Goal: Task Accomplishment & Management: Use online tool/utility

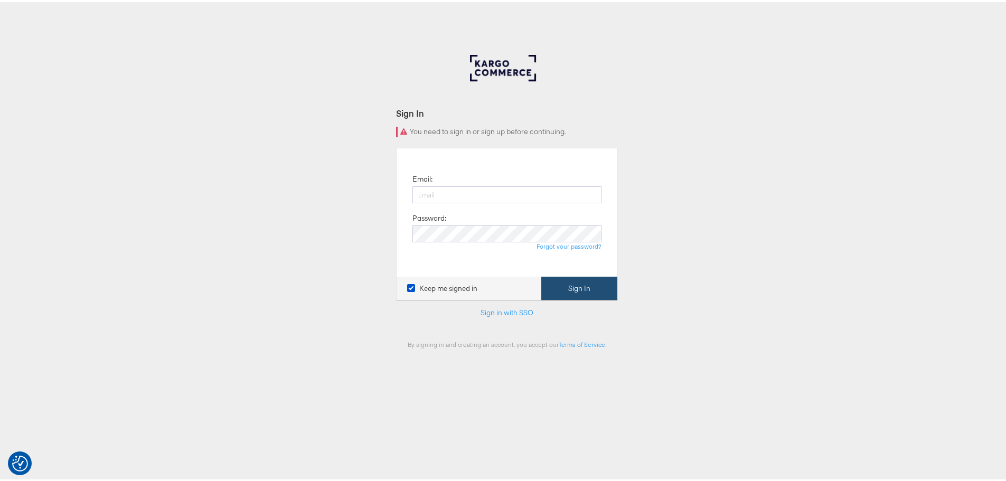
type input "jwashington3@anthropologie.com"
click at [608, 294] on button "Sign In" at bounding box center [579, 287] width 76 height 24
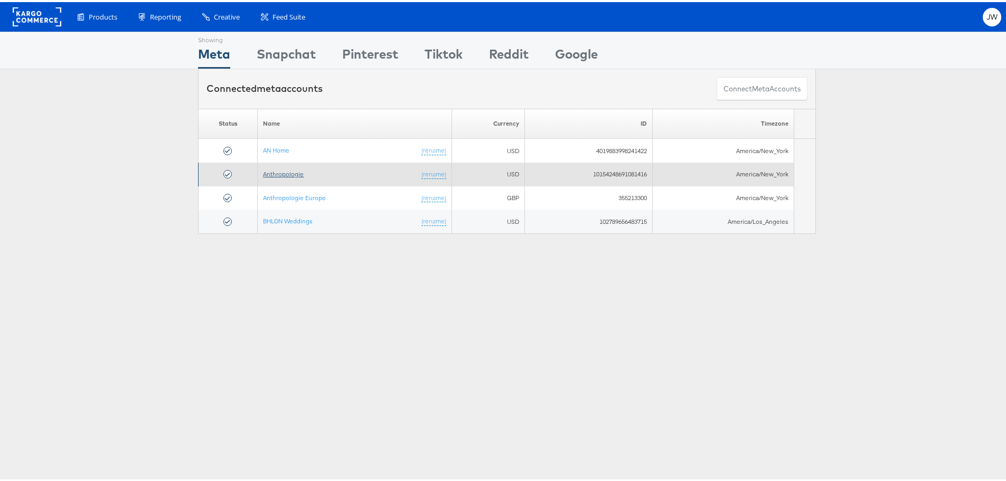
click at [288, 168] on link "Anthropologie" at bounding box center [283, 172] width 41 height 8
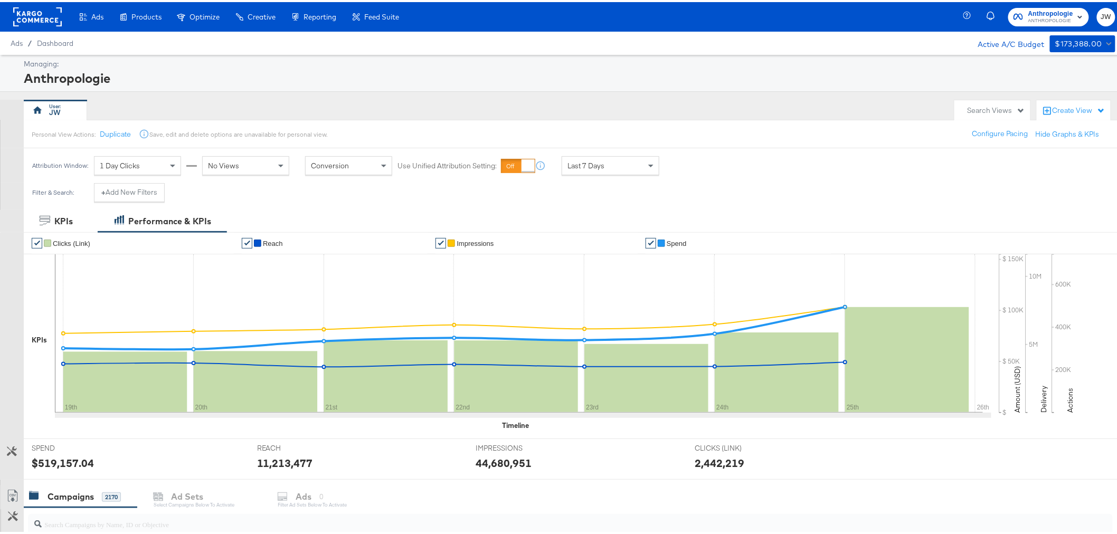
click at [0, 0] on div "Product Catalogs" at bounding box center [0, 0] width 0 height 0
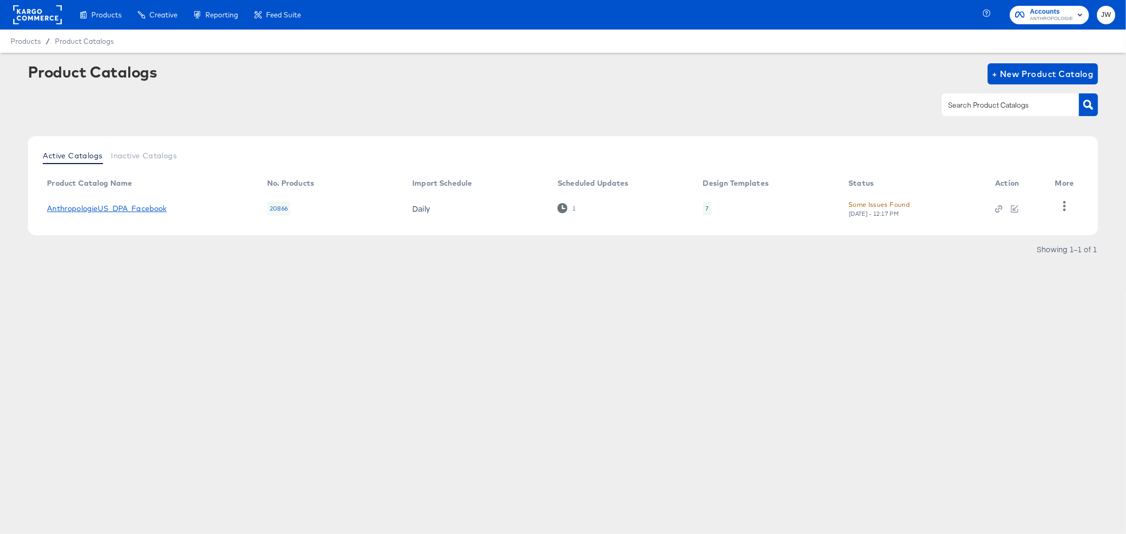
drag, startPoint x: 134, startPoint y: 202, endPoint x: 140, endPoint y: 209, distance: 9.4
click at [135, 203] on td "AnthropologieUS_DPA_Facebook" at bounding box center [149, 208] width 220 height 33
click at [143, 212] on link "AnthropologieUS_DPA_Facebook" at bounding box center [106, 208] width 119 height 8
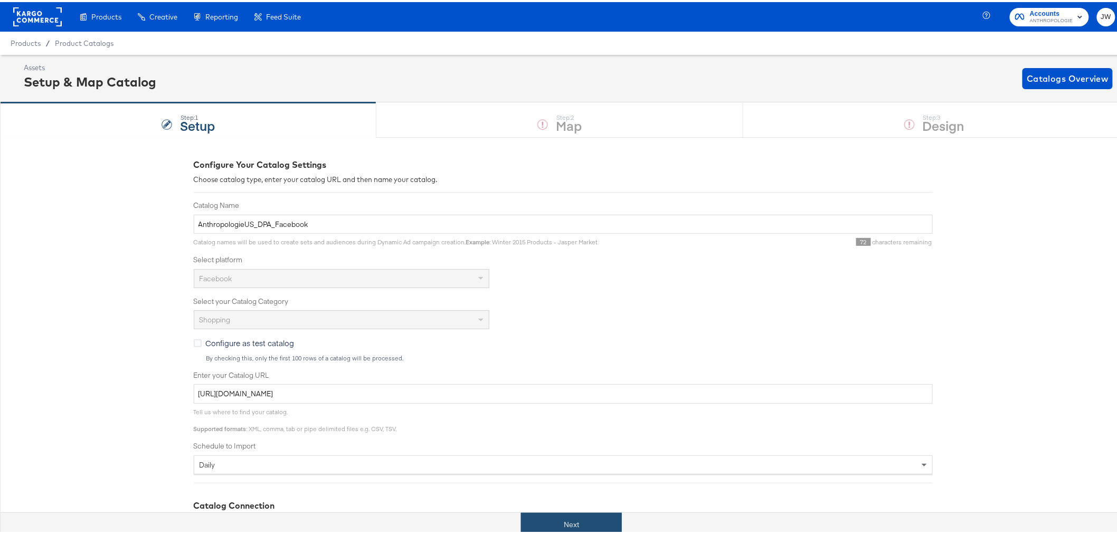
click at [575, 518] on button "Next" at bounding box center [571, 523] width 101 height 24
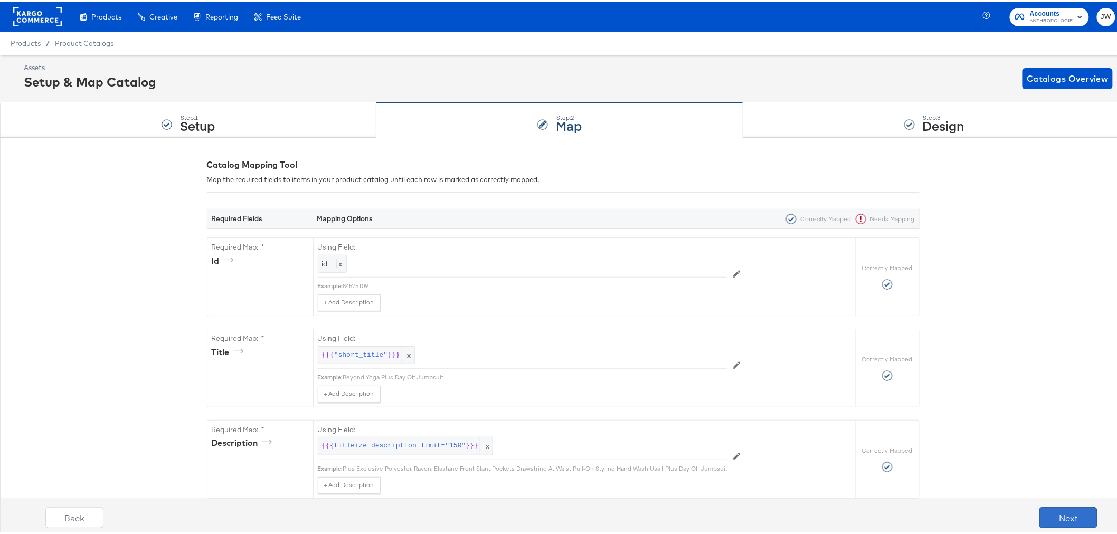
click at [1049, 519] on button "Next" at bounding box center [1069, 515] width 58 height 21
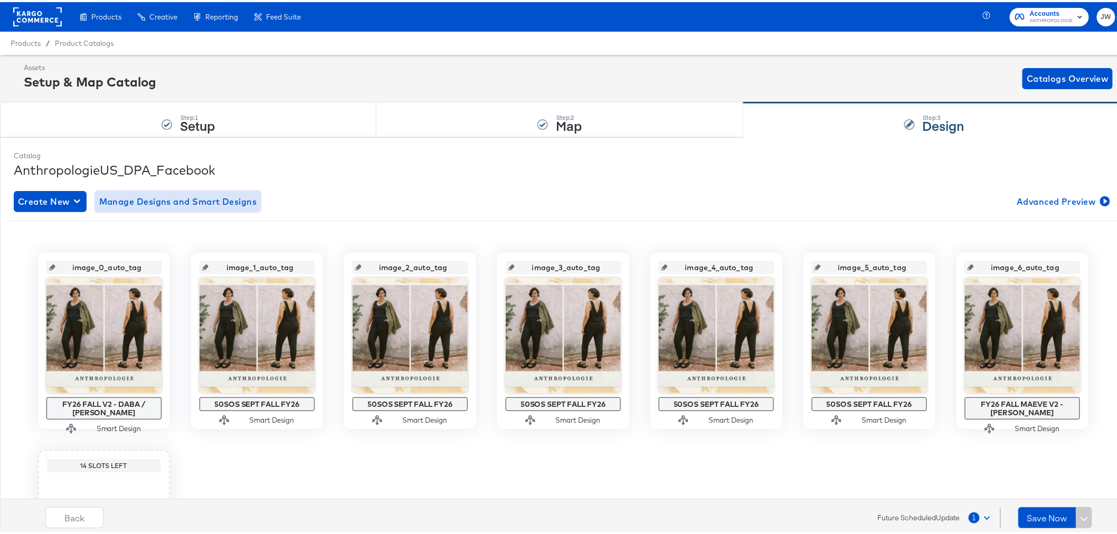
click at [186, 202] on span "Manage Designs and Smart Designs" at bounding box center [178, 199] width 158 height 15
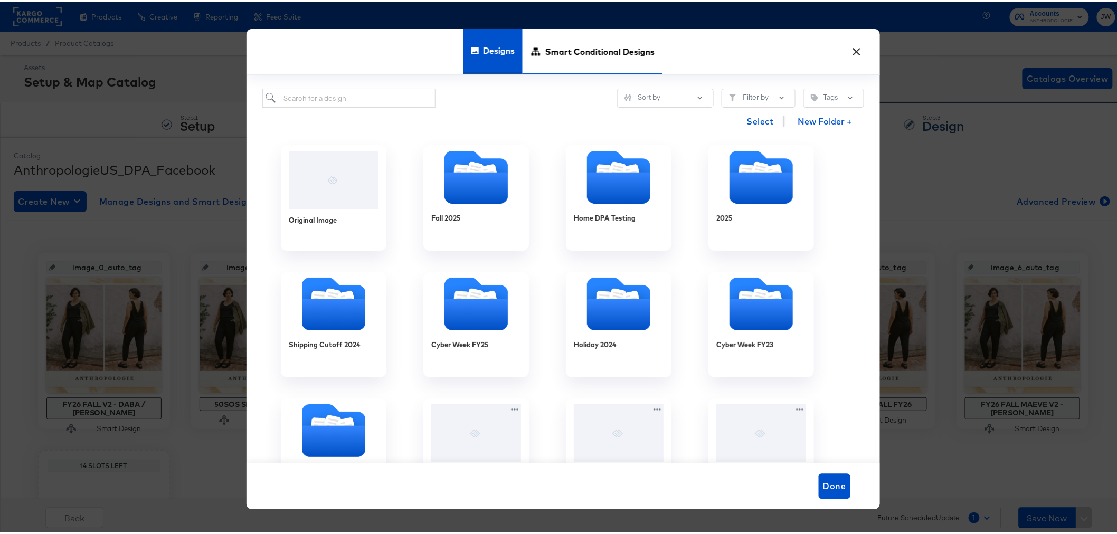
click at [604, 53] on span "Smart Conditional Designs" at bounding box center [599, 49] width 109 height 46
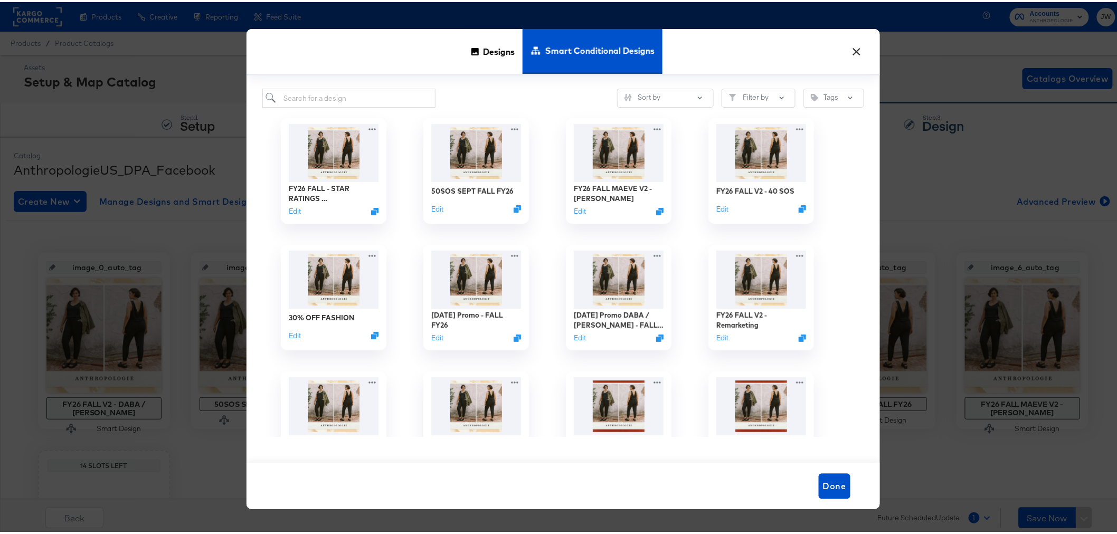
click at [856, 48] on button "×" at bounding box center [857, 46] width 19 height 19
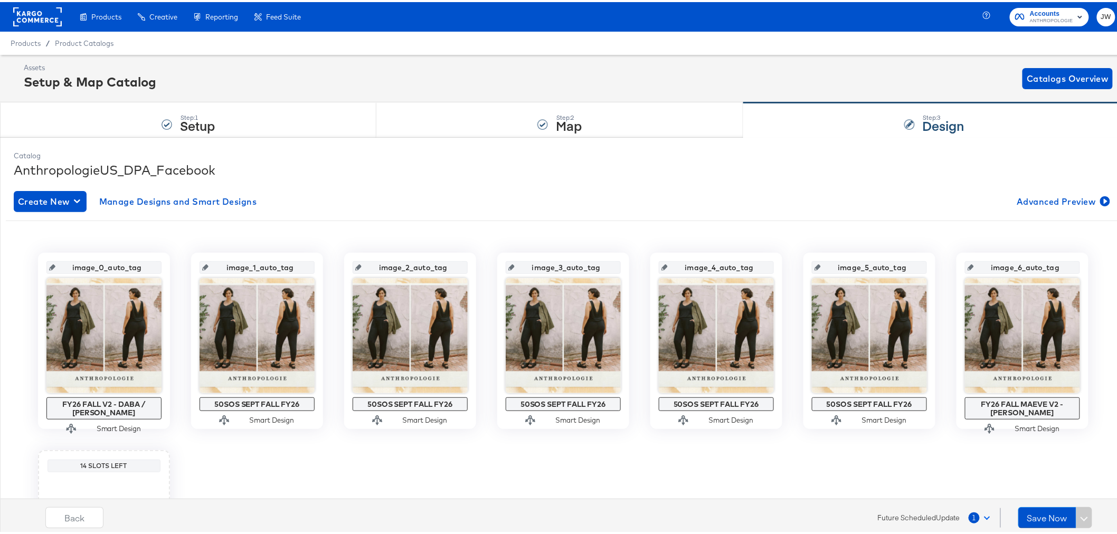
click at [1030, 11] on span "Accounts" at bounding box center [1051, 11] width 43 height 11
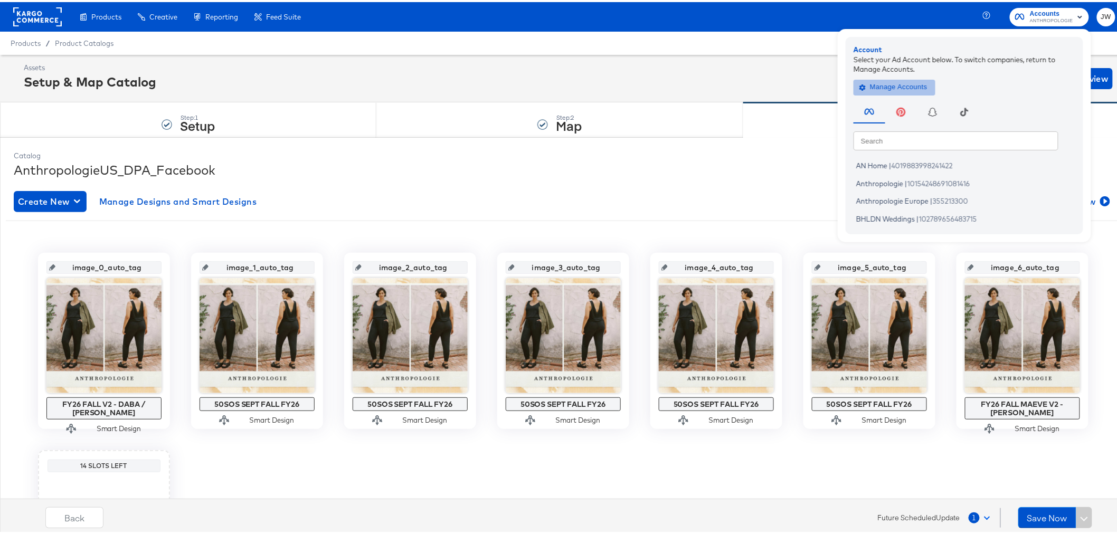
click at [896, 83] on span "Manage Accounts" at bounding box center [895, 85] width 66 height 12
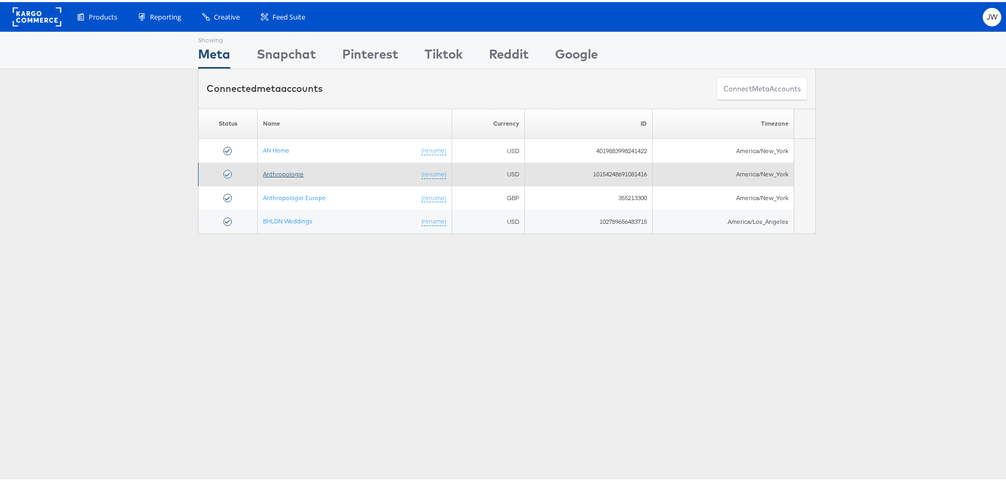
click at [286, 172] on link "Anthropologie" at bounding box center [283, 172] width 41 height 8
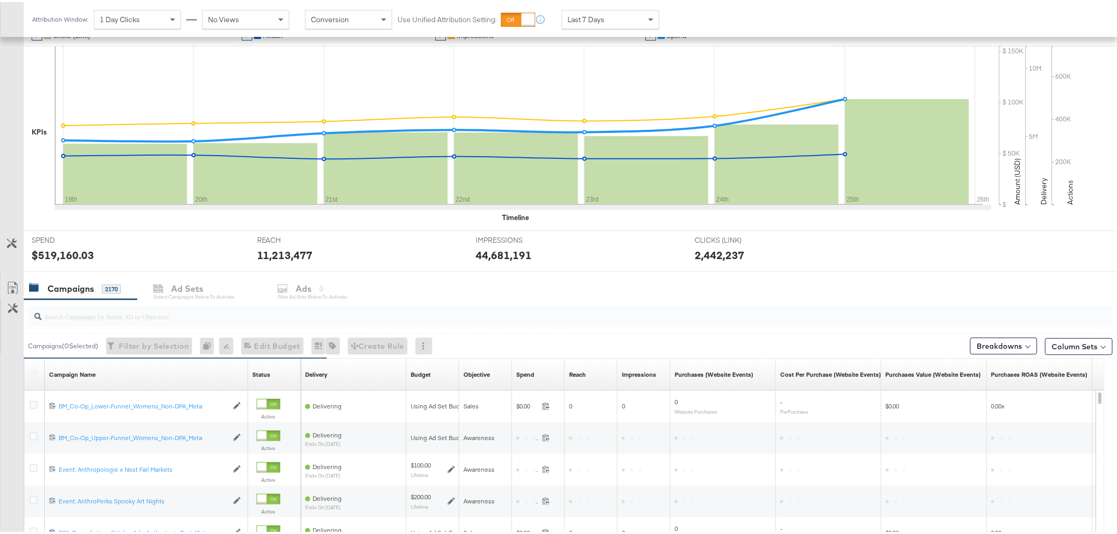
scroll to position [234, 0]
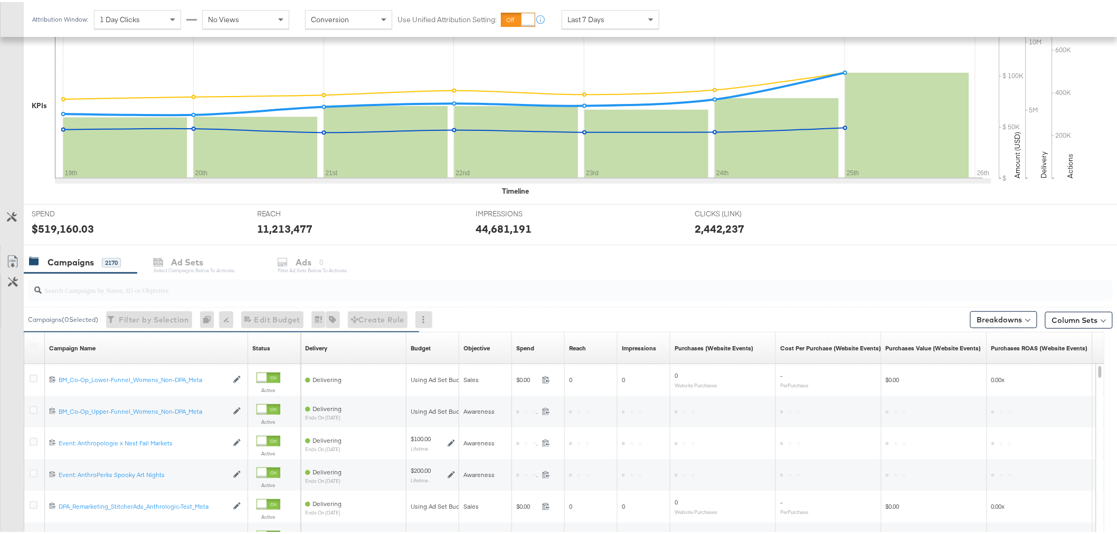
click at [194, 286] on input "search" at bounding box center [527, 284] width 971 height 21
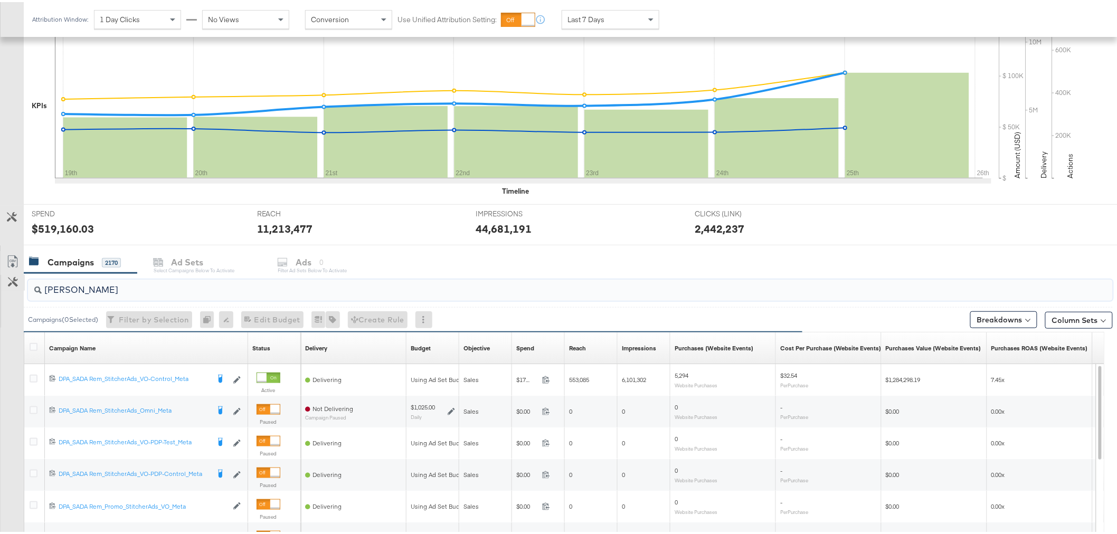
scroll to position [293, 0]
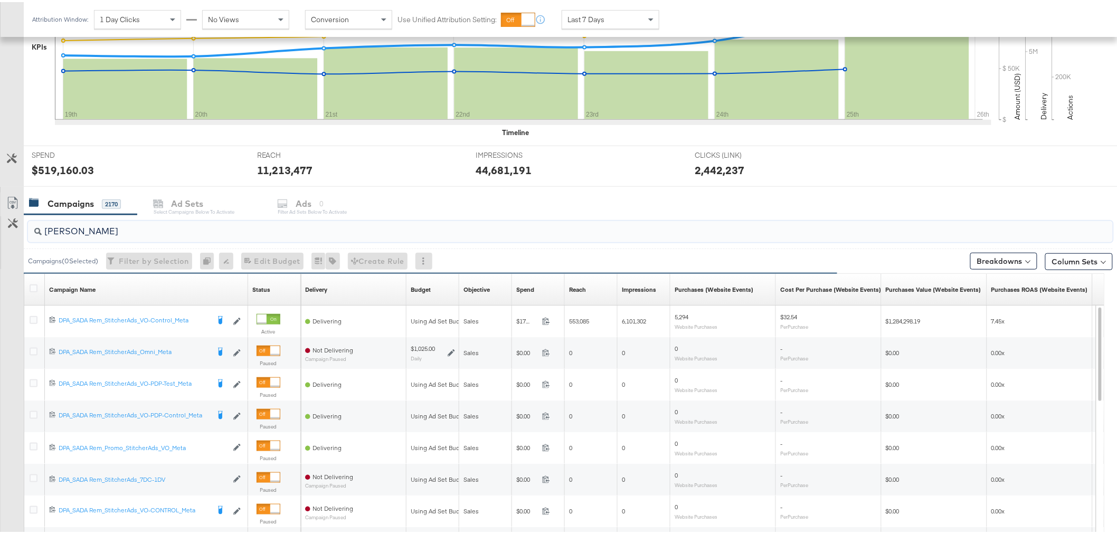
type input "SADA"
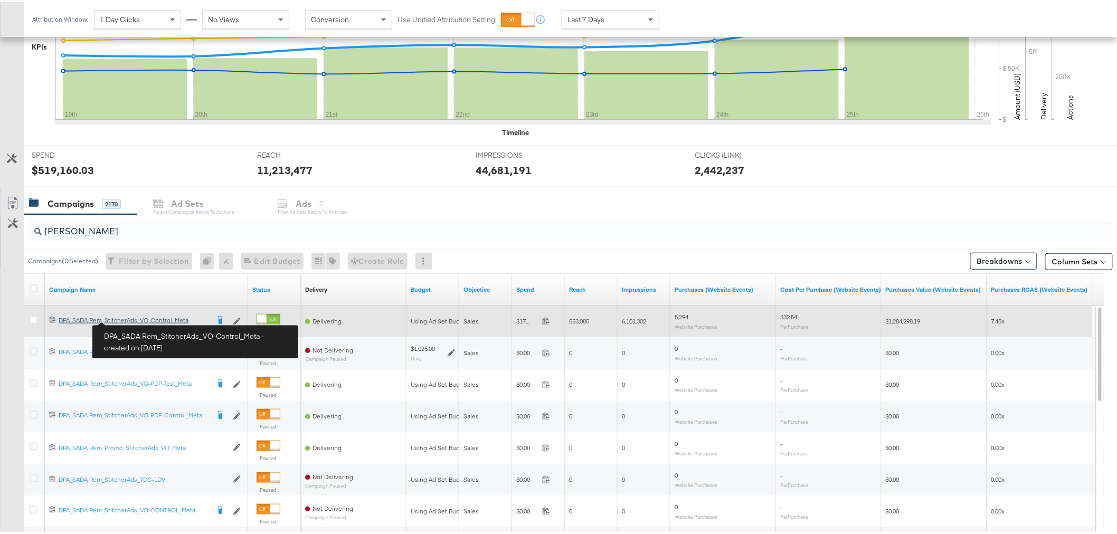
click at [133, 318] on div "DPA_SADA Rem_StitcherAds_VO-Control_Meta DPA_SADA Rem_StitcherAds_VO-Control_Me…" at bounding box center [134, 318] width 150 height 8
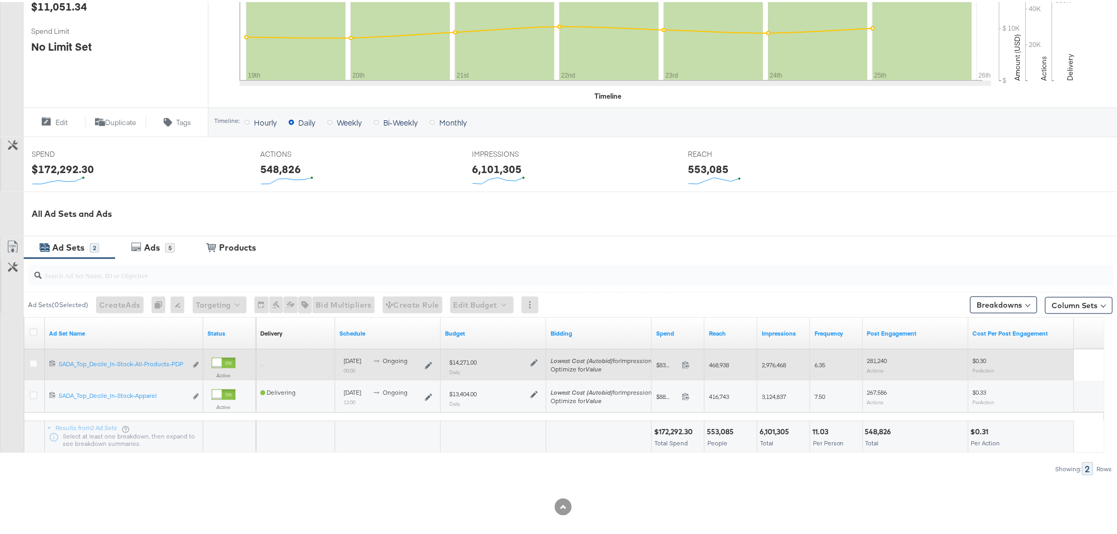
scroll to position [297, 0]
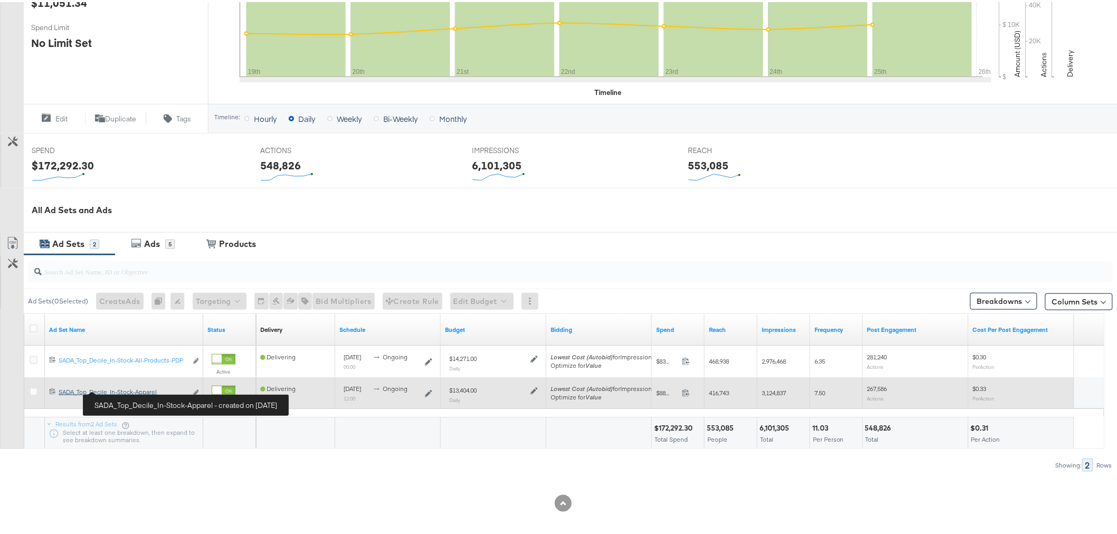
click at [80, 388] on div "SADA_Top_Decile_In-Stock-Apparel SADA_Top_Decile_In-Stock-Apparel" at bounding box center [123, 390] width 128 height 8
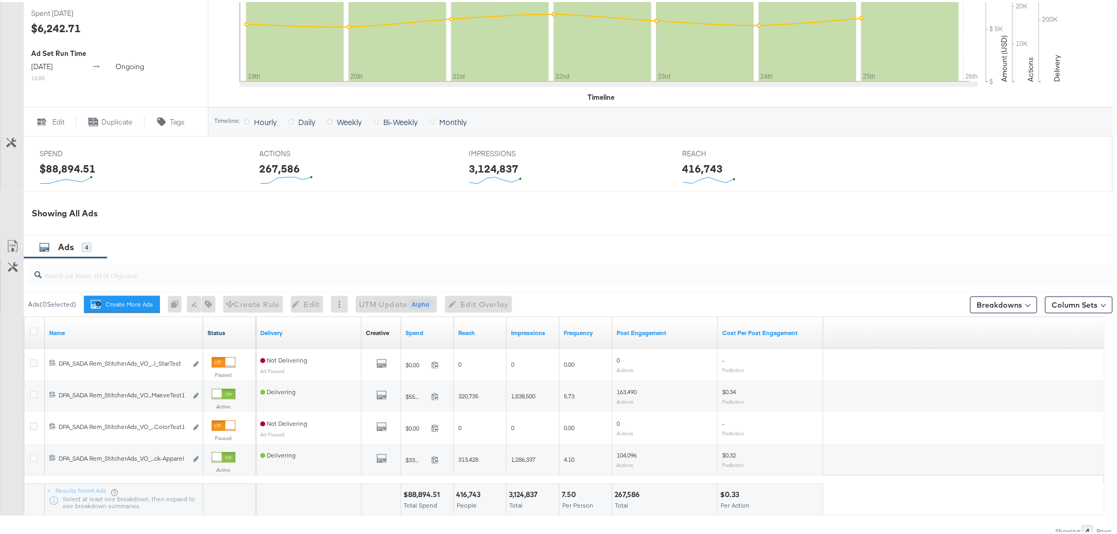
scroll to position [352, 0]
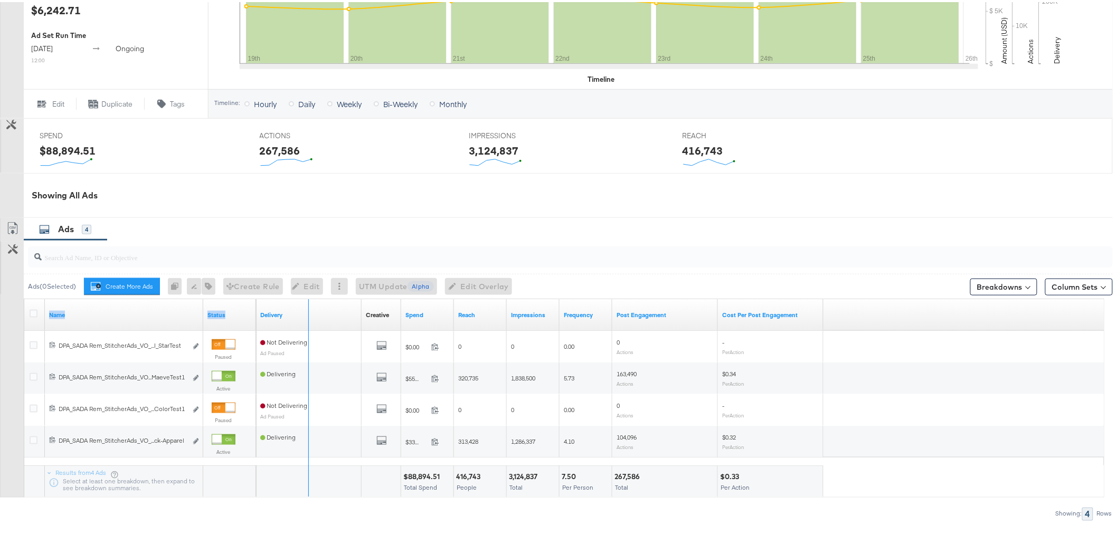
drag, startPoint x: 202, startPoint y: 304, endPoint x: 345, endPoint y: 305, distance: 143.1
click at [24, 297] on div "Name Status Delivery Creative Sorting Unavailable Spend Reach Impressions Frequ…" at bounding box center [24, 297] width 0 height 0
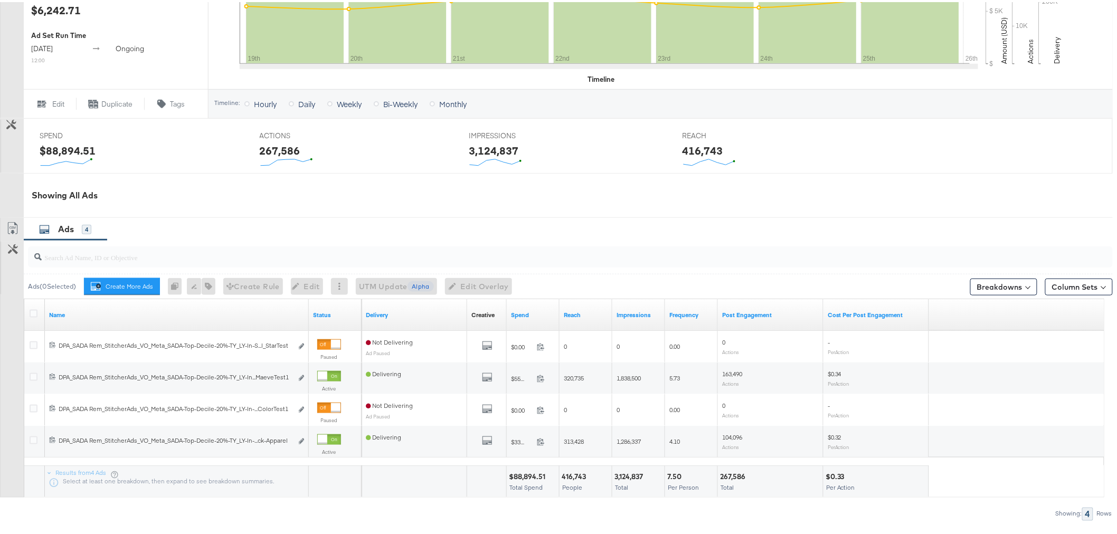
click at [0, 350] on div "Customize KPIs Export as CSV" at bounding box center [12, 356] width 24 height 280
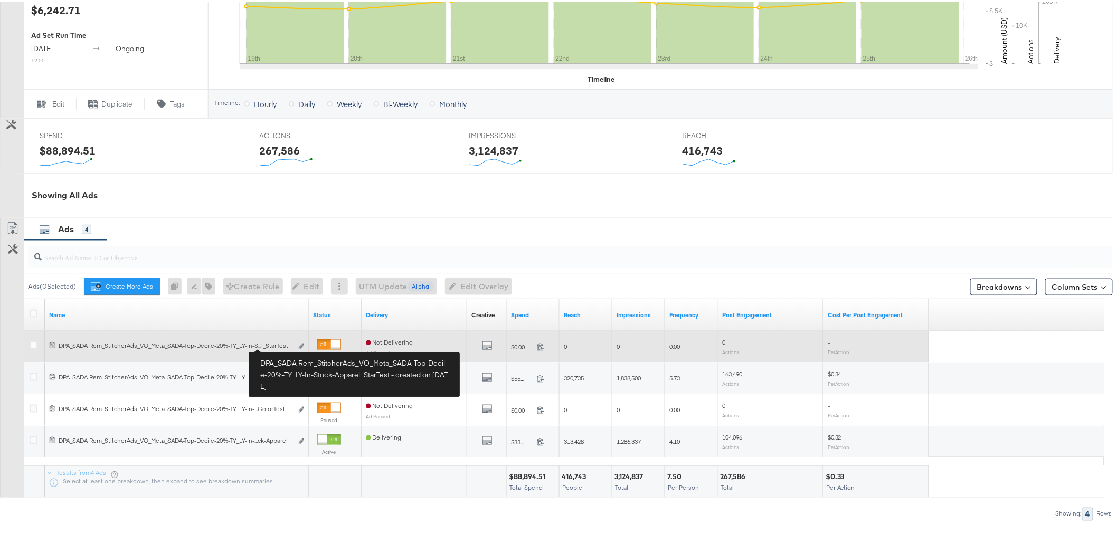
click at [267, 346] on div "DPA_SADA Rem_StitcherAds_VO_Meta_SADA-Top-Decile-20%-TY_LY-In-Stock-Apparel_Sta…" at bounding box center [176, 344] width 234 height 8
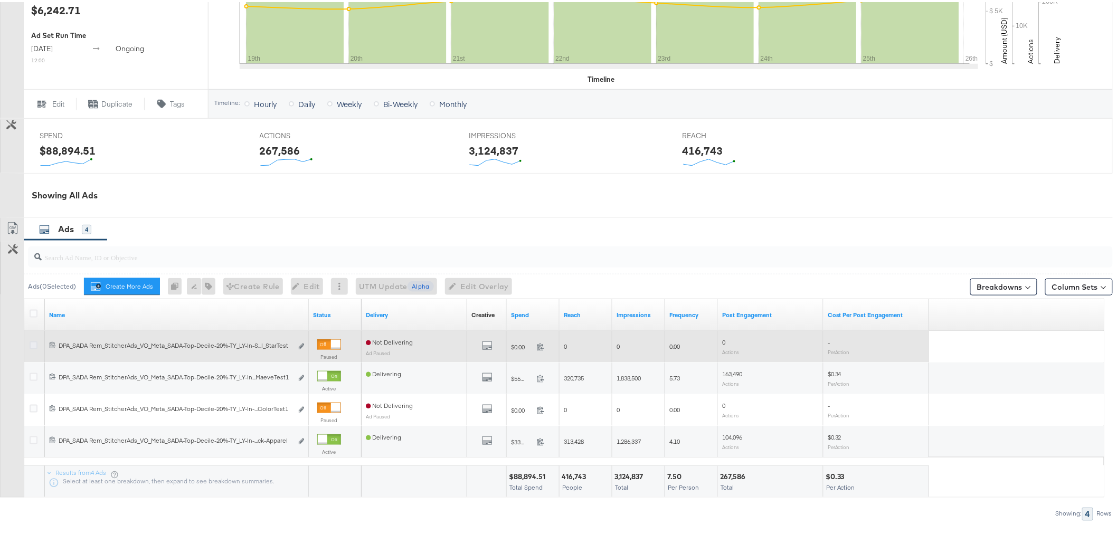
click at [33, 345] on icon at bounding box center [34, 344] width 8 height 8
click at [0, 0] on input "checkbox" at bounding box center [0, 0] width 0 height 0
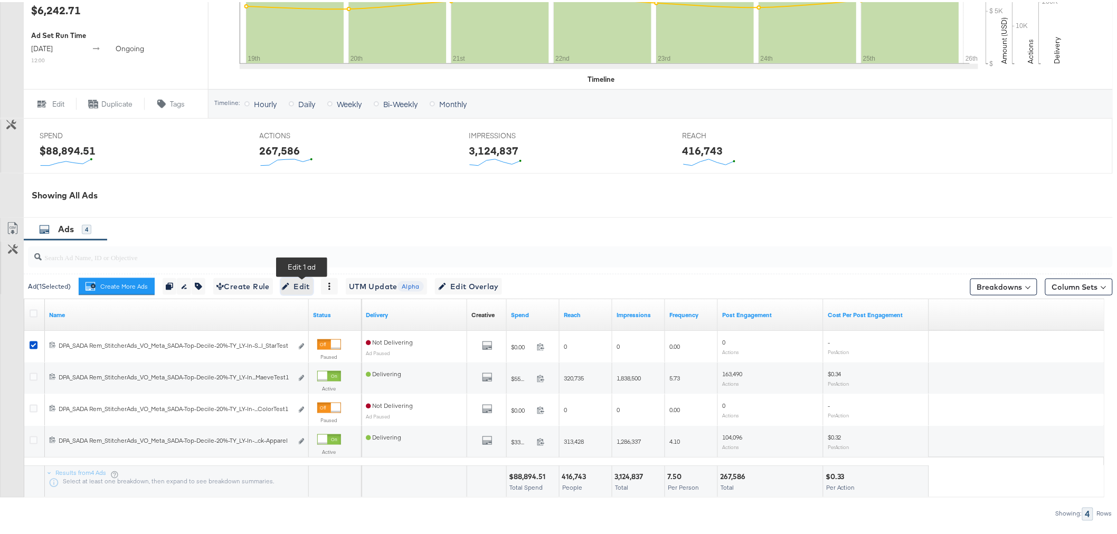
click at [305, 288] on span "Edit" at bounding box center [297, 284] width 26 height 13
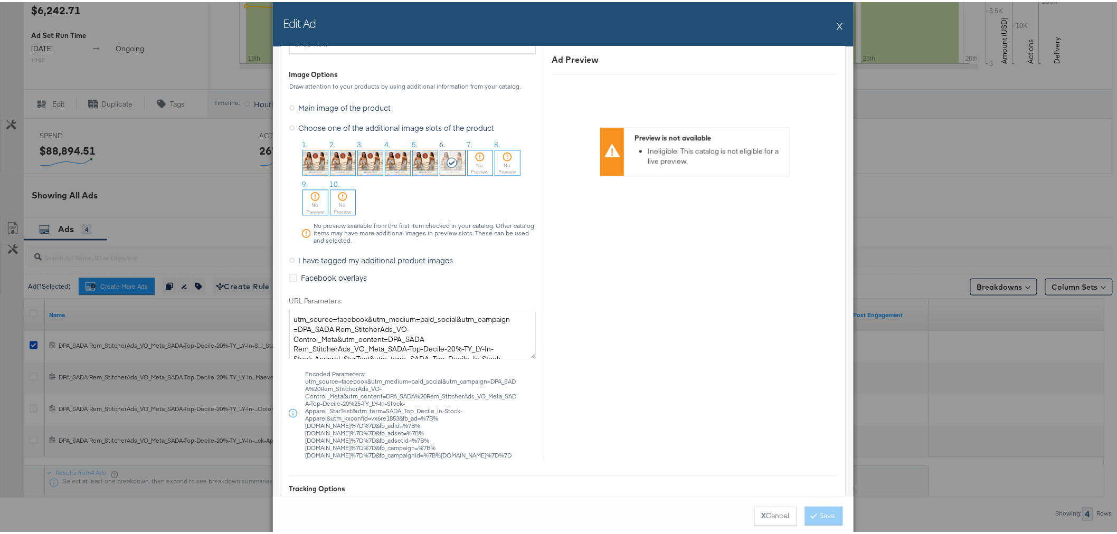
scroll to position [997, 0]
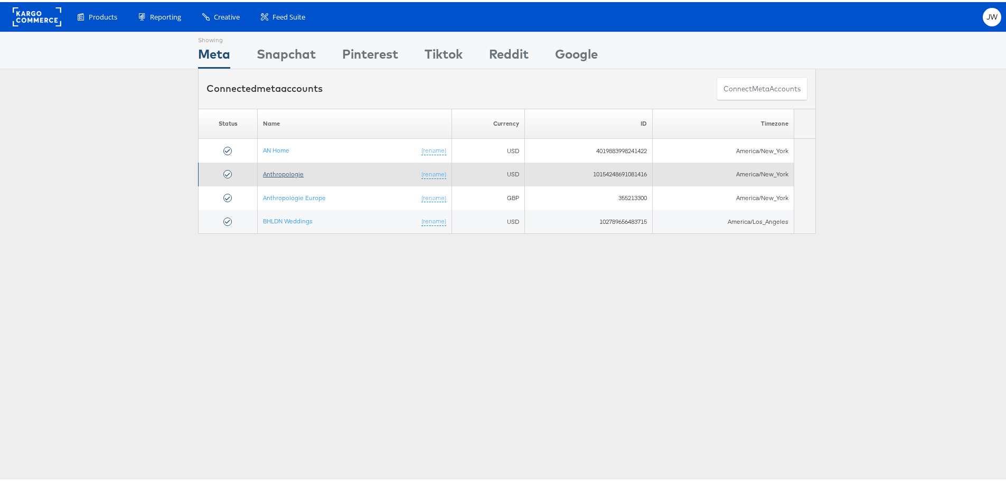
click at [284, 173] on link "Anthropologie" at bounding box center [283, 172] width 41 height 8
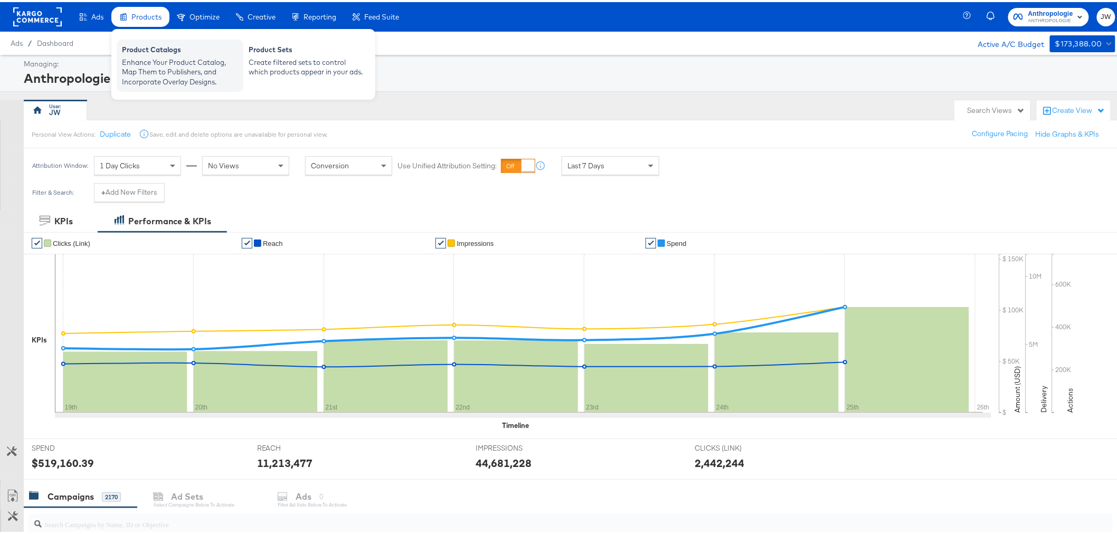
click at [167, 49] on div "Product Catalogs" at bounding box center [180, 49] width 116 height 13
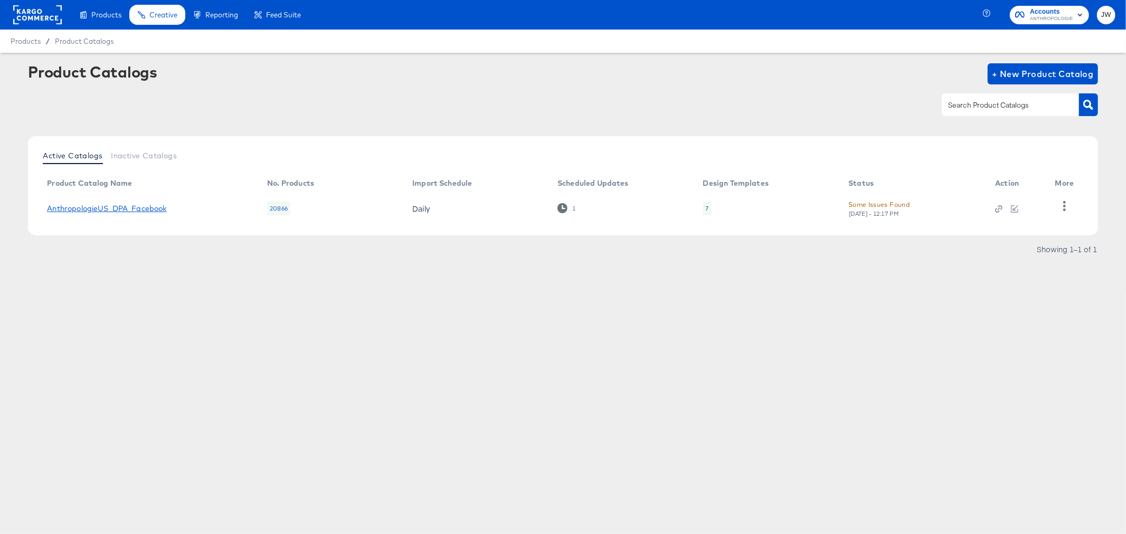
click at [119, 209] on link "AnthropologieUS_DPA_Facebook" at bounding box center [106, 208] width 119 height 8
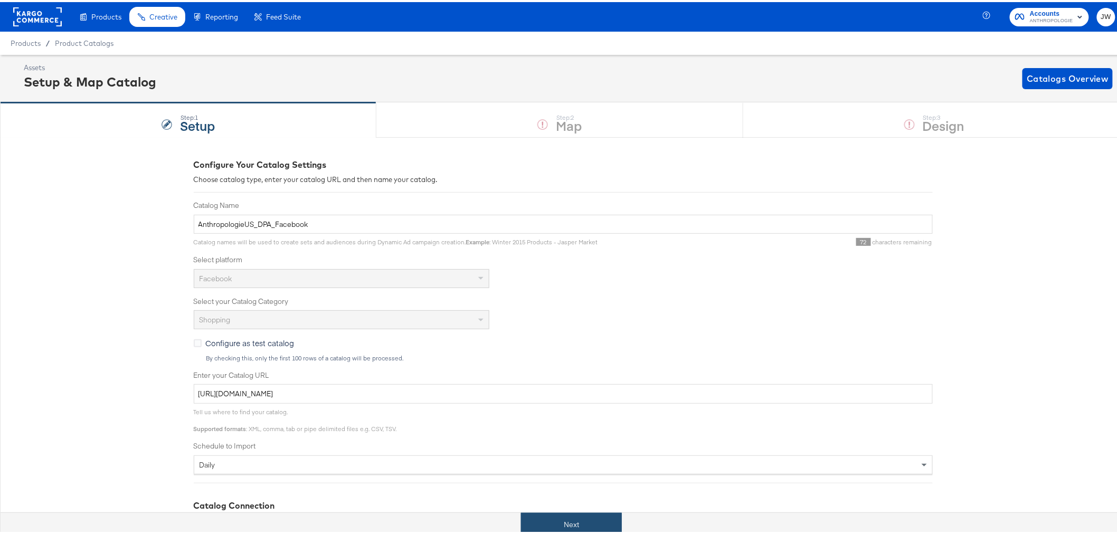
click at [578, 523] on button "Next" at bounding box center [571, 523] width 101 height 24
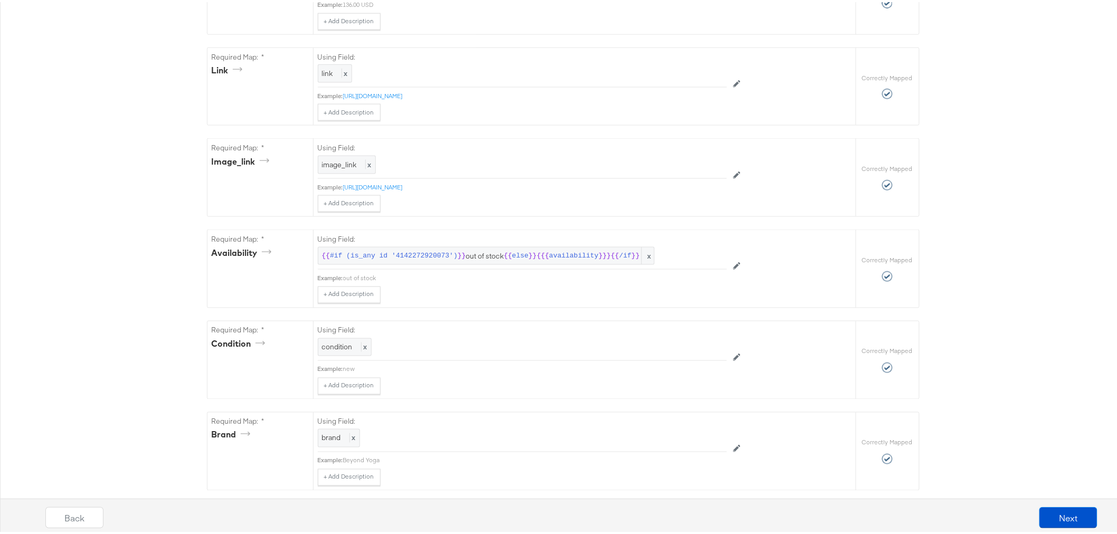
scroll to position [587, 0]
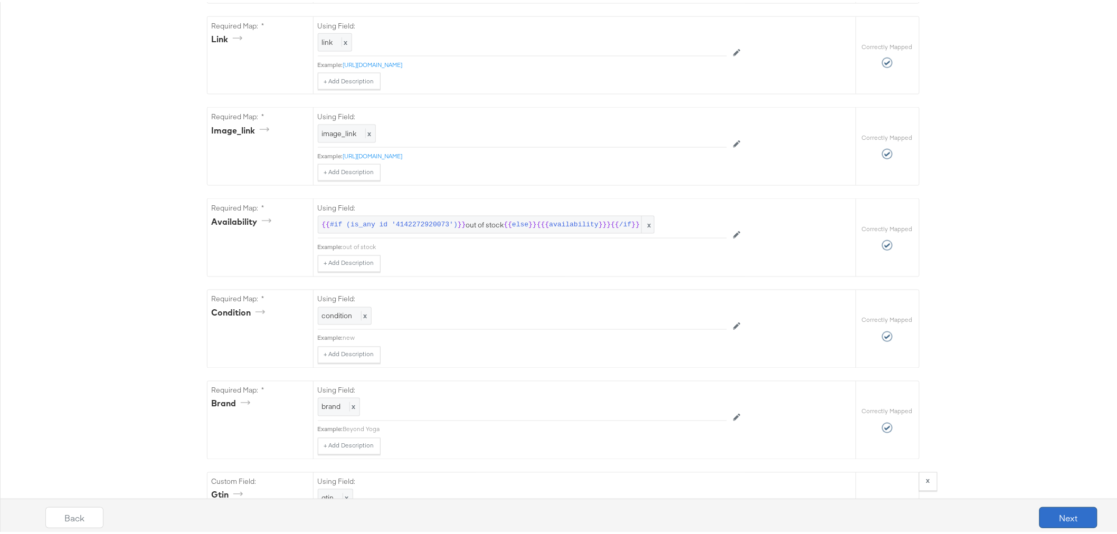
click at [1056, 515] on button "Next" at bounding box center [1069, 515] width 58 height 21
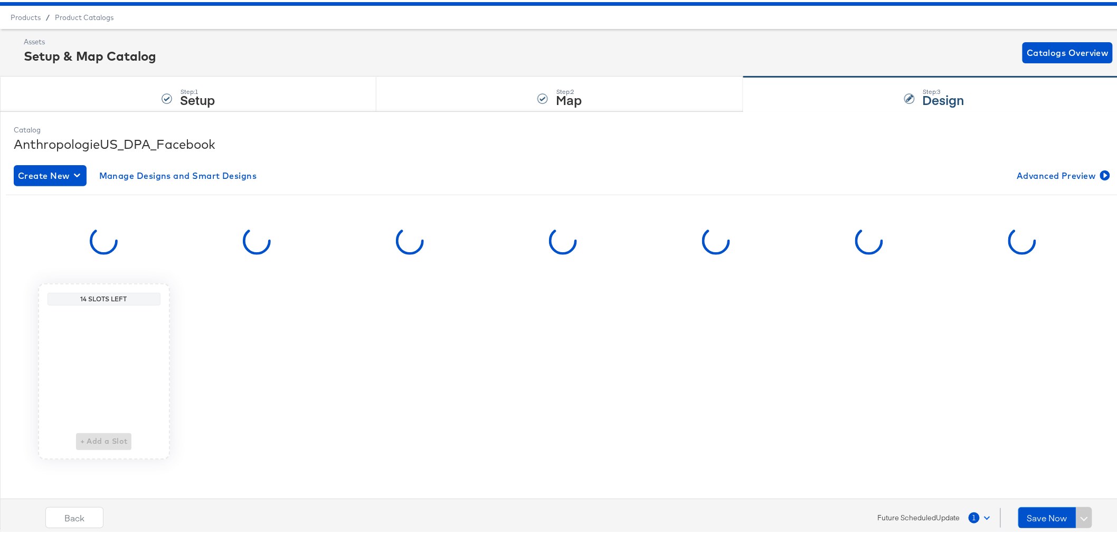
scroll to position [0, 0]
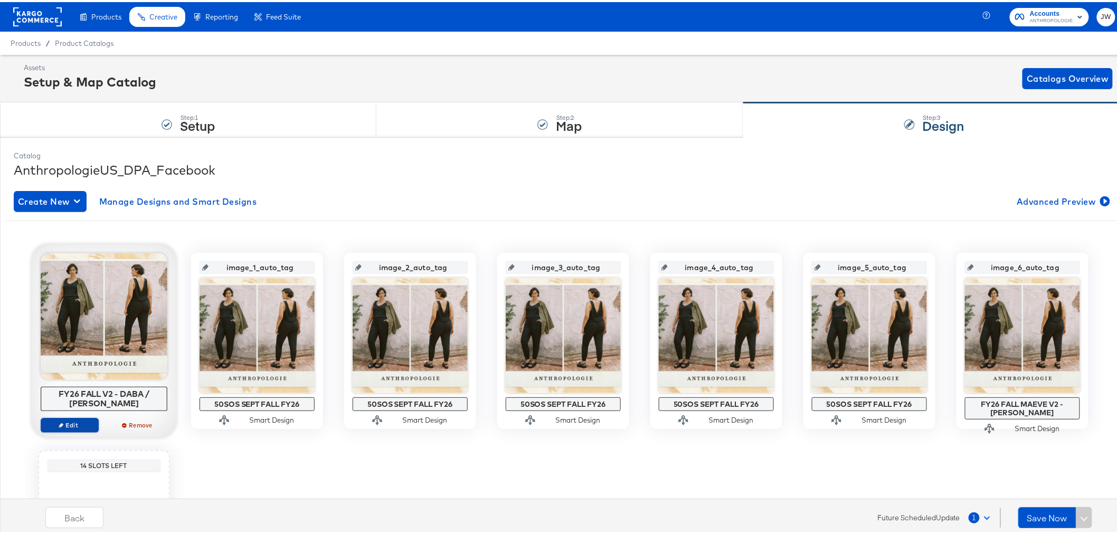
drag, startPoint x: 75, startPoint y: 424, endPoint x: 80, endPoint y: 420, distance: 6.8
click at [80, 420] on button "Edit" at bounding box center [70, 423] width 58 height 15
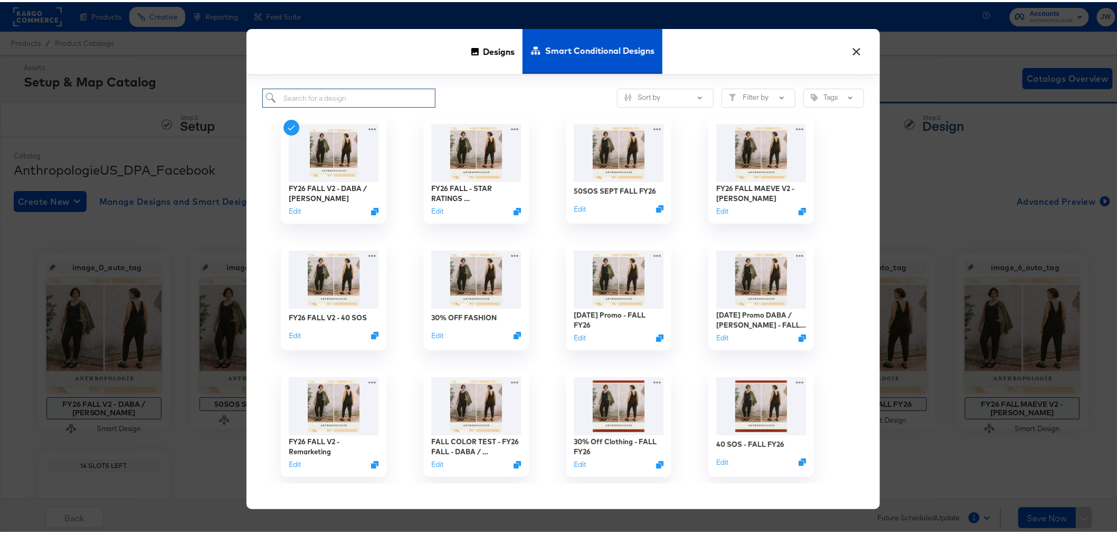
click at [370, 102] on input "search" at bounding box center [349, 97] width 174 height 20
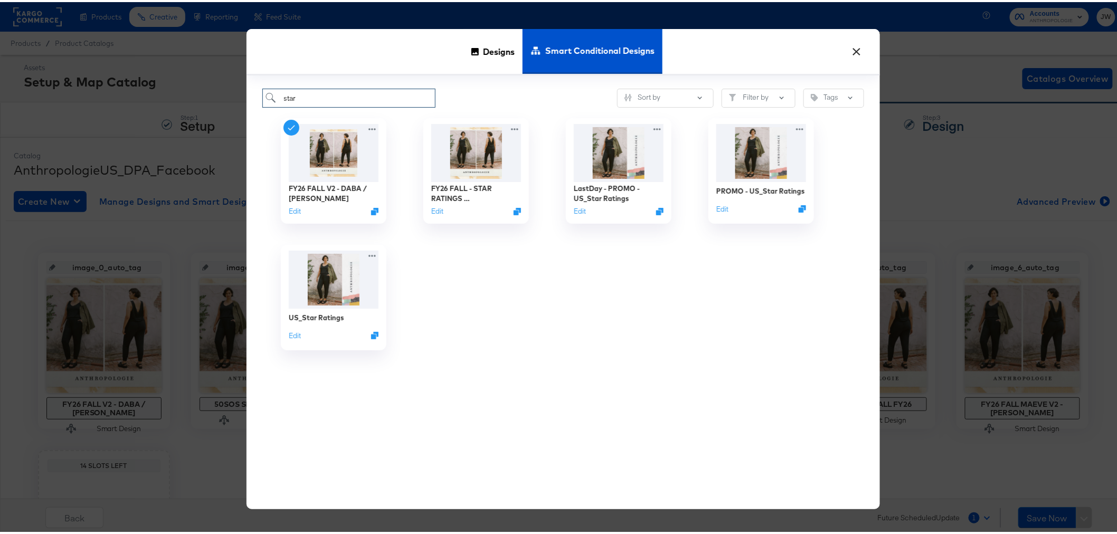
type input "star"
click at [851, 54] on button "×" at bounding box center [857, 46] width 19 height 19
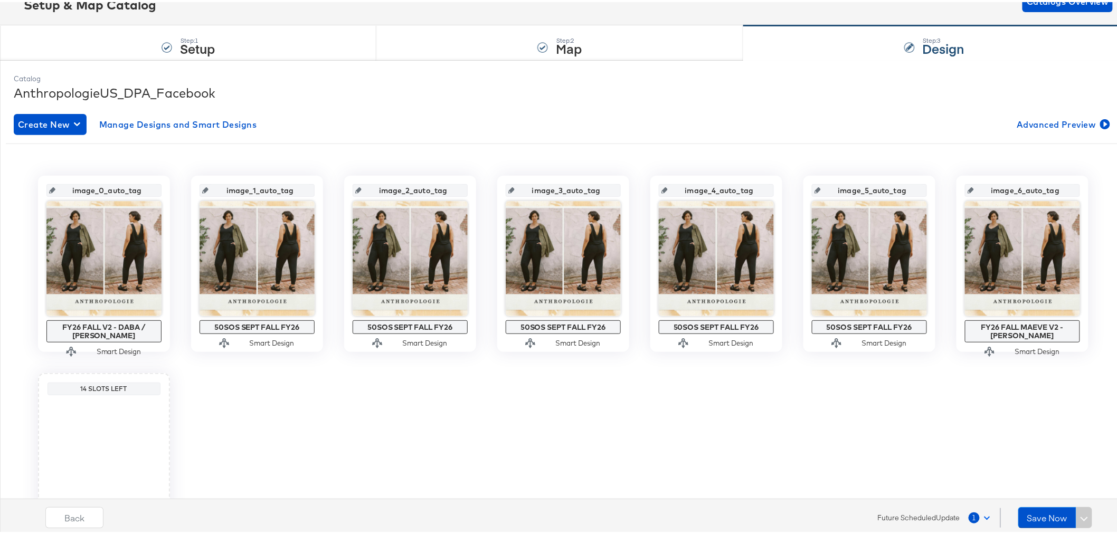
scroll to position [166, 0]
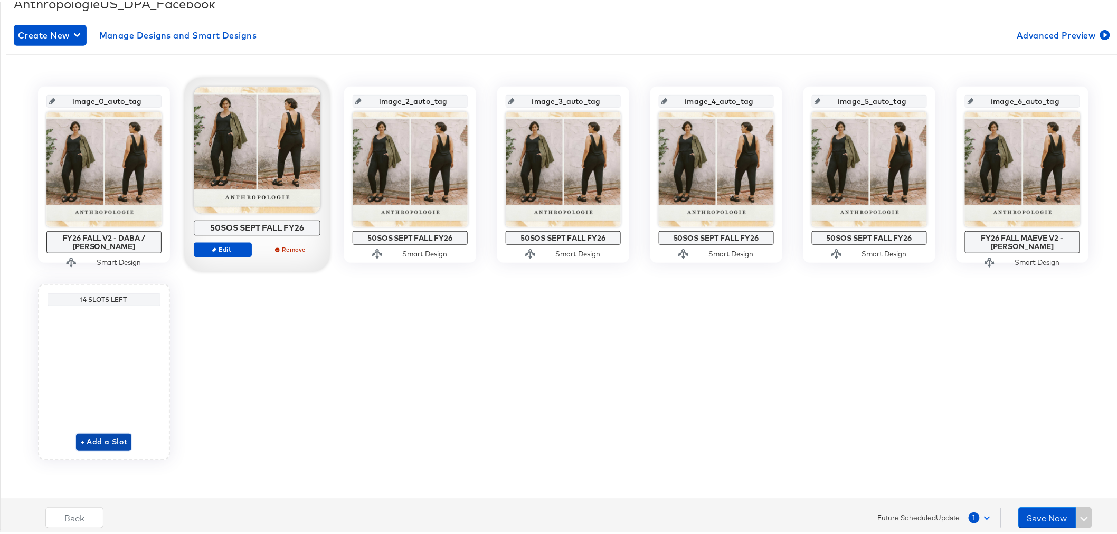
click at [80, 439] on span "+ Add a Slot" at bounding box center [104, 440] width 48 height 13
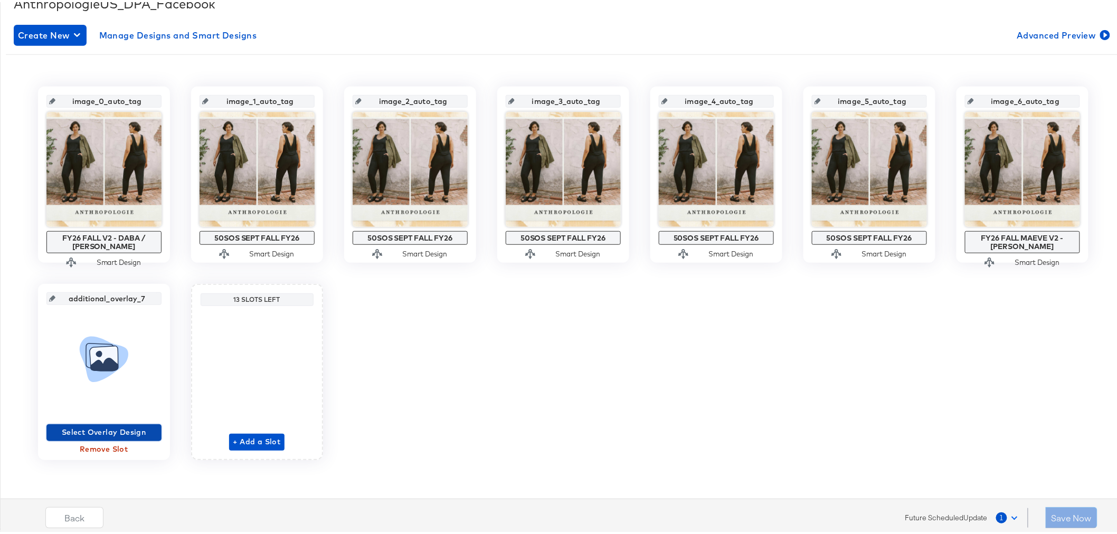
click at [112, 434] on span "Select Overlay Design" at bounding box center [104, 430] width 107 height 13
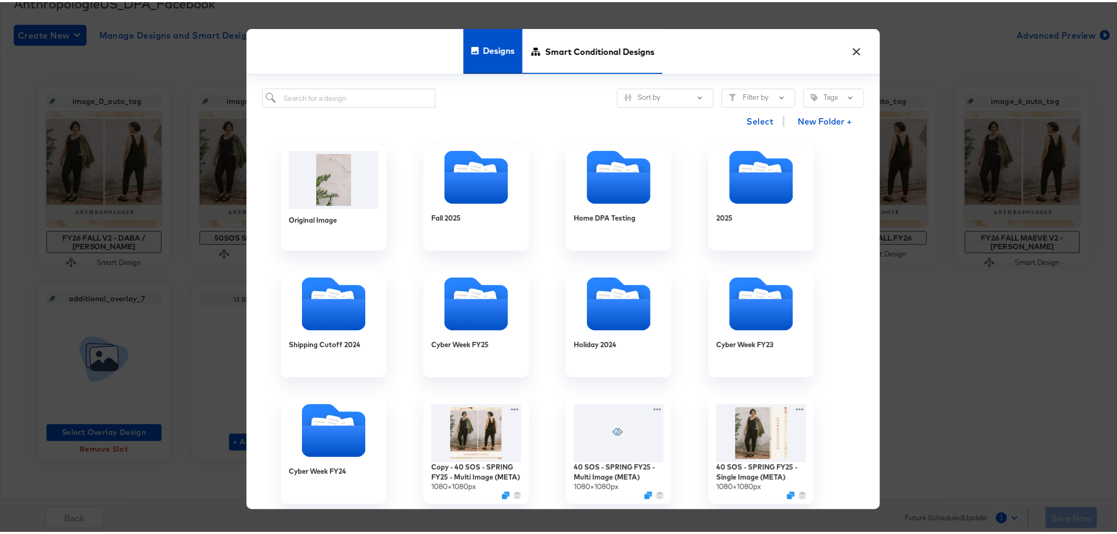
click at [587, 50] on span "Smart Conditional Designs" at bounding box center [599, 49] width 109 height 46
